Goal: Check status: Check status

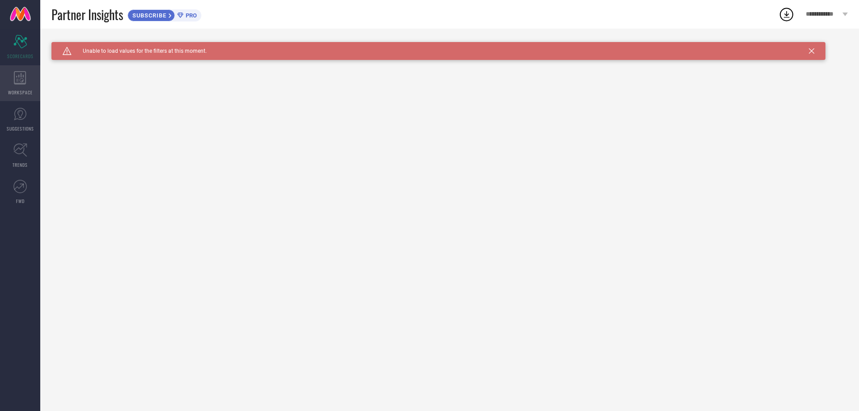
click at [17, 83] on icon at bounding box center [20, 77] width 12 height 13
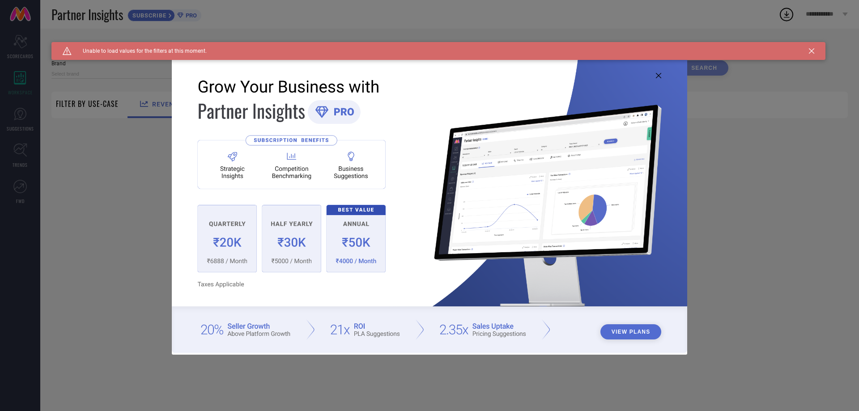
type input "1 STOP FASHION"
type input "All"
click at [660, 73] on icon at bounding box center [658, 75] width 5 height 5
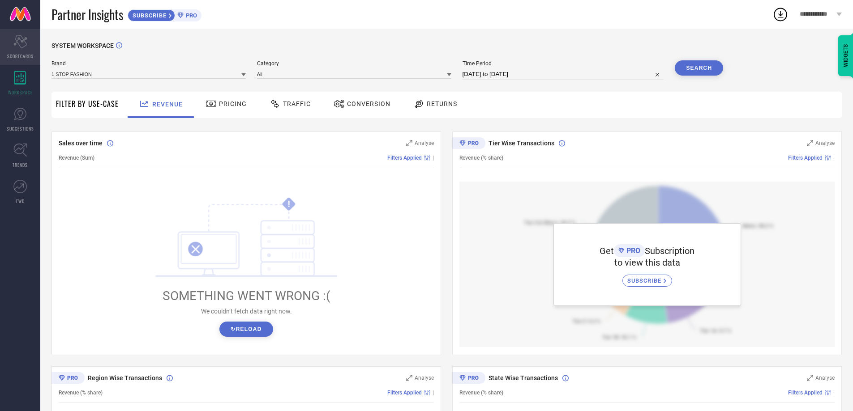
click at [25, 53] on span "SCORECARDS" at bounding box center [20, 56] width 26 height 7
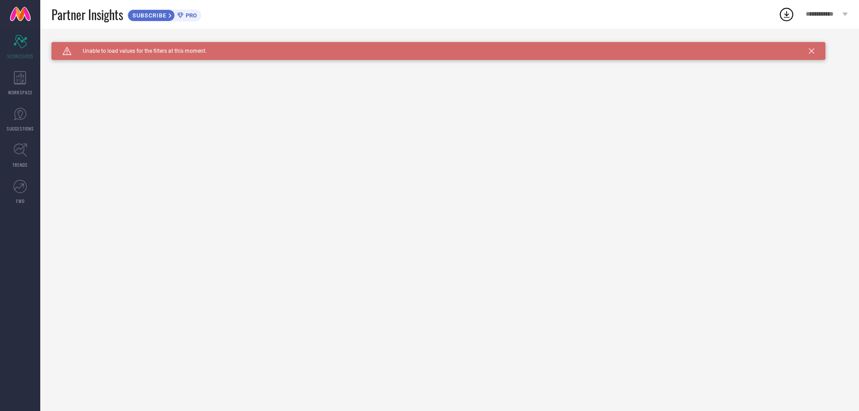
click at [190, 54] on span "Unable to load values for the filters at this moment." at bounding box center [139, 51] width 135 height 6
click at [811, 51] on icon at bounding box center [811, 50] width 5 height 5
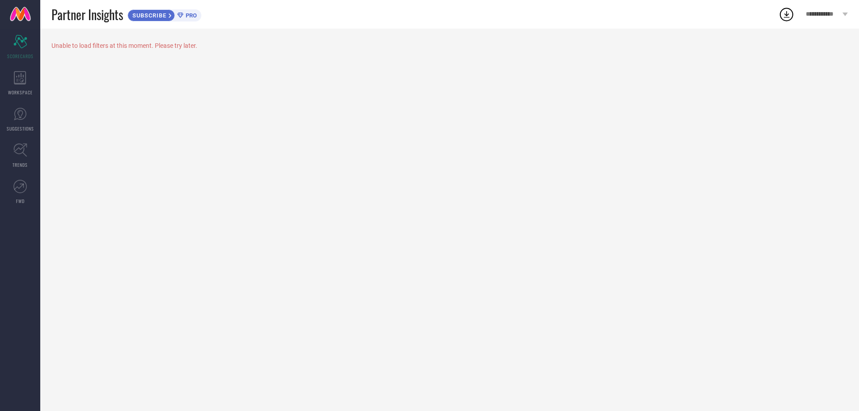
click at [197, 13] on span "PRO" at bounding box center [190, 15] width 13 height 7
click at [197, 16] on span "PRO" at bounding box center [190, 15] width 13 height 7
